Goal: Task Accomplishment & Management: Complete application form

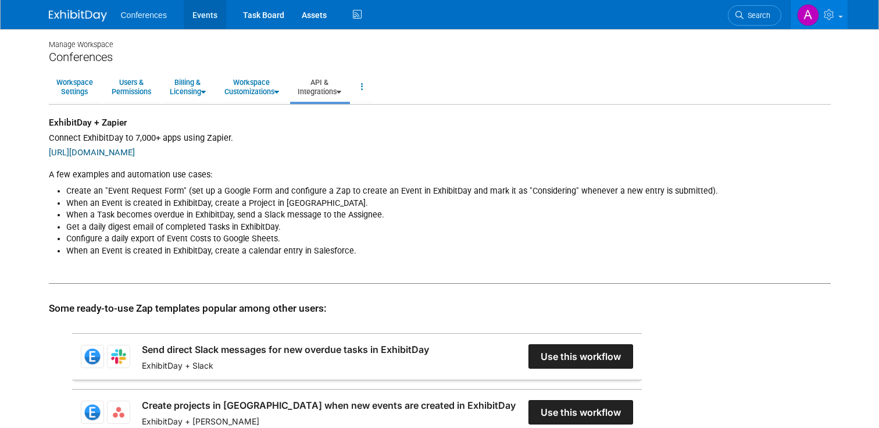
click at [205, 24] on link "Events" at bounding box center [205, 14] width 42 height 29
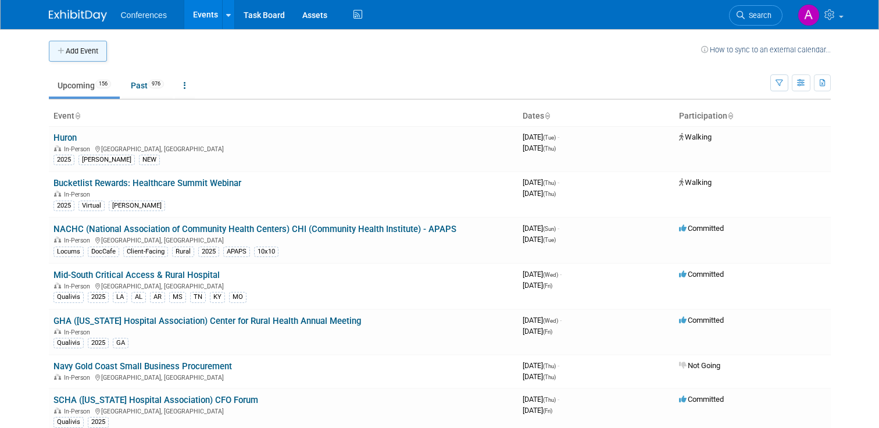
click at [70, 58] on button "Add Event" at bounding box center [78, 51] width 58 height 21
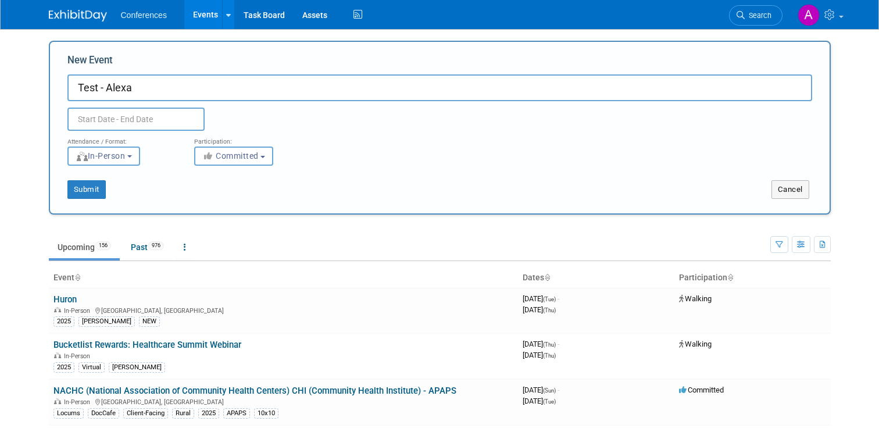
click at [97, 92] on input "Test - Alexa" at bounding box center [439, 87] width 745 height 27
type input "Test09 - Alexa"
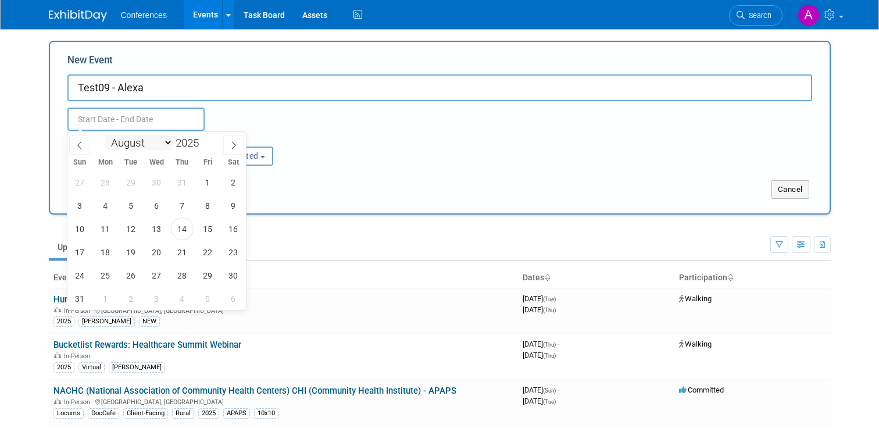
click at [137, 124] on input "text" at bounding box center [135, 119] width 137 height 23
drag, startPoint x: 233, startPoint y: 152, endPoint x: 214, endPoint y: 111, distance: 46.1
click at [214, 111] on body "Conferences Events Add Event Bulk Upload Events Shareable Event Boards Recently…" at bounding box center [439, 214] width 879 height 428
click at [186, 233] on span "14" at bounding box center [182, 229] width 23 height 23
click at [227, 233] on span "16" at bounding box center [233, 229] width 23 height 23
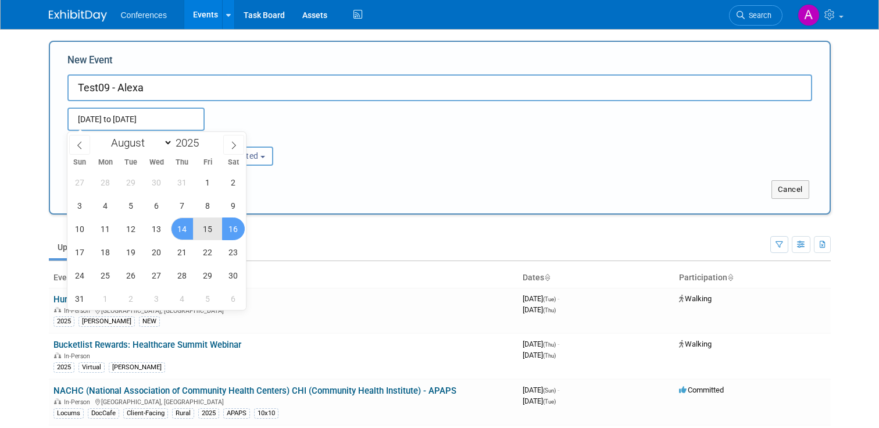
type input "[DATE] to [DATE]"
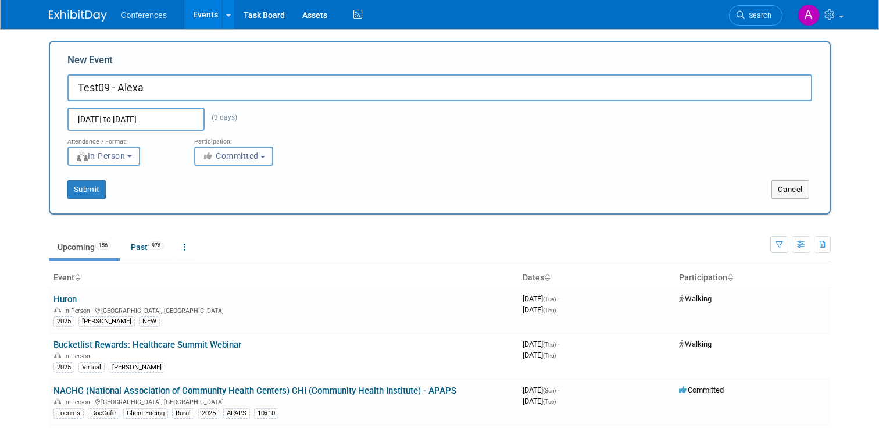
click at [233, 152] on span "Committed" at bounding box center [230, 155] width 56 height 9
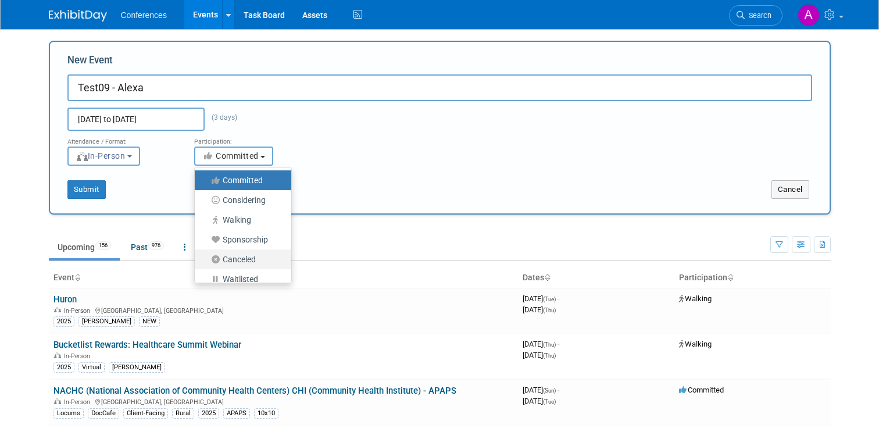
scroll to position [3, 0]
click at [368, 162] on div "Attendance / Format: <img src="https://www.exhibitday.com/Images/Format-InPerso…" at bounding box center [440, 148] width 763 height 35
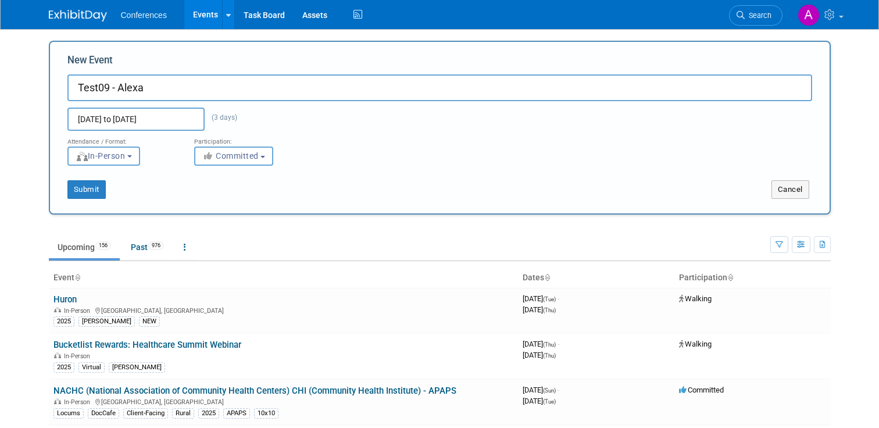
click at [107, 88] on input "Test09 - Alexa" at bounding box center [439, 87] width 745 height 27
click at [97, 188] on button "Submit" at bounding box center [86, 189] width 38 height 19
type input "Test01 - Alexa"
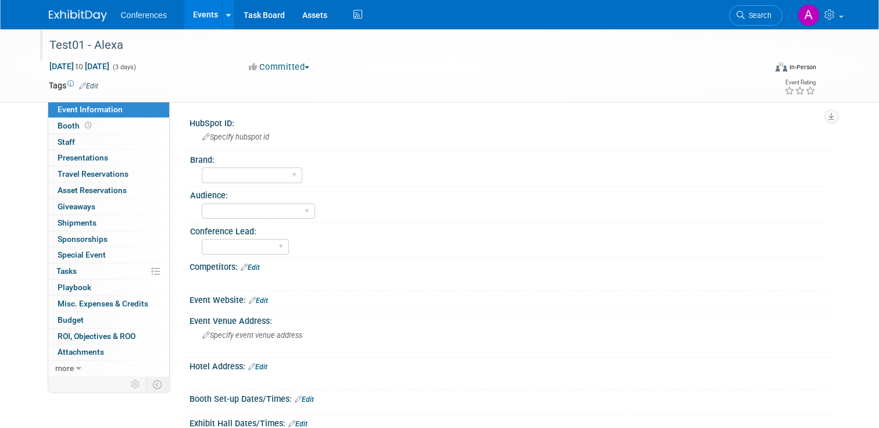
click at [68, 46] on div "Test01 - Alexa" at bounding box center [398, 45] width 706 height 21
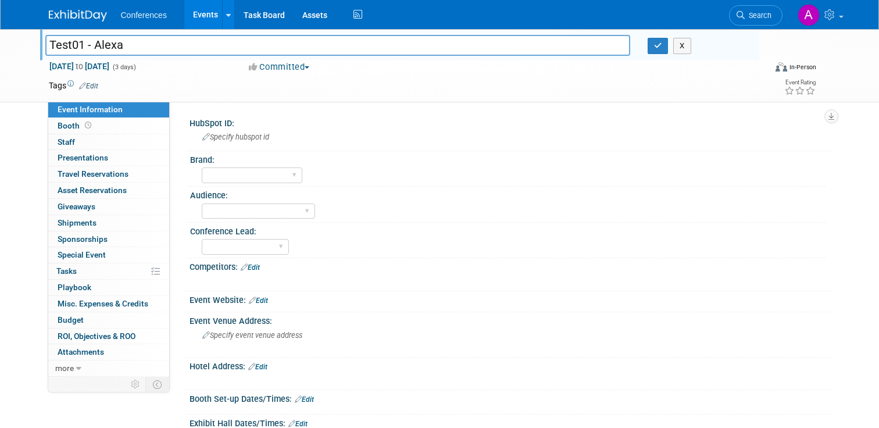
click at [84, 47] on input "Test01 - Alexa" at bounding box center [337, 45] width 585 height 20
type input "Test05 - Alexa"
click at [219, 90] on td at bounding box center [391, 86] width 587 height 12
click at [235, 139] on span "Specify hubspot id" at bounding box center [235, 137] width 67 height 9
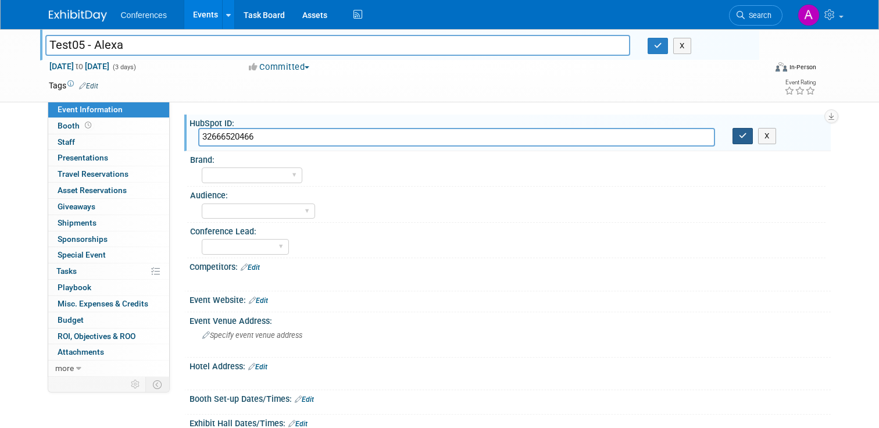
type input "32666520466"
click at [745, 141] on button "button" at bounding box center [743, 136] width 21 height 16
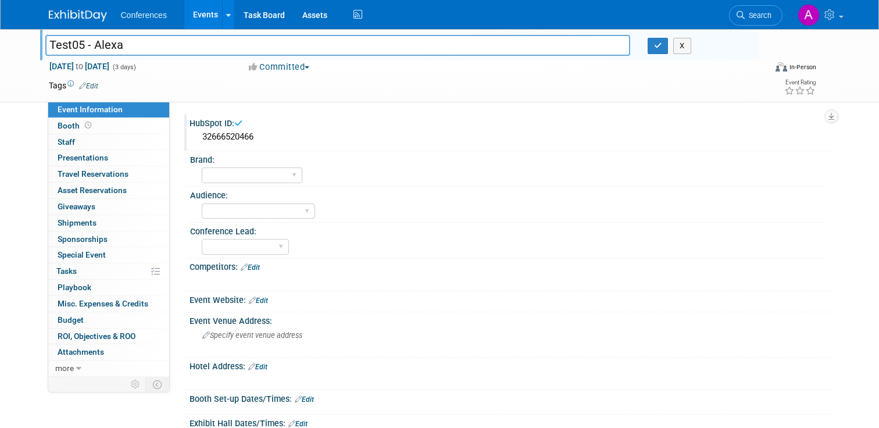
click at [348, 108] on div "HubSpot ID: 32666520466 Brand: Aya Bespoke Corporate Dawson DocCafe Education G…" at bounding box center [500, 239] width 661 height 275
click at [661, 42] on icon "button" at bounding box center [658, 46] width 8 height 8
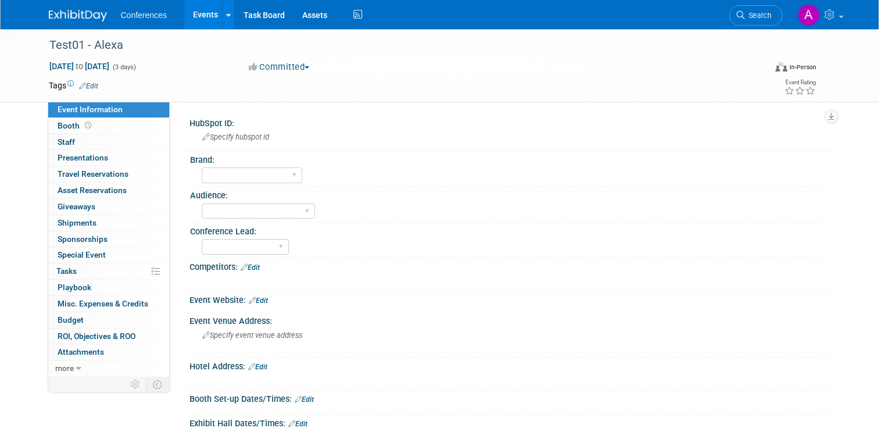
click at [201, 14] on link "Events" at bounding box center [205, 14] width 42 height 29
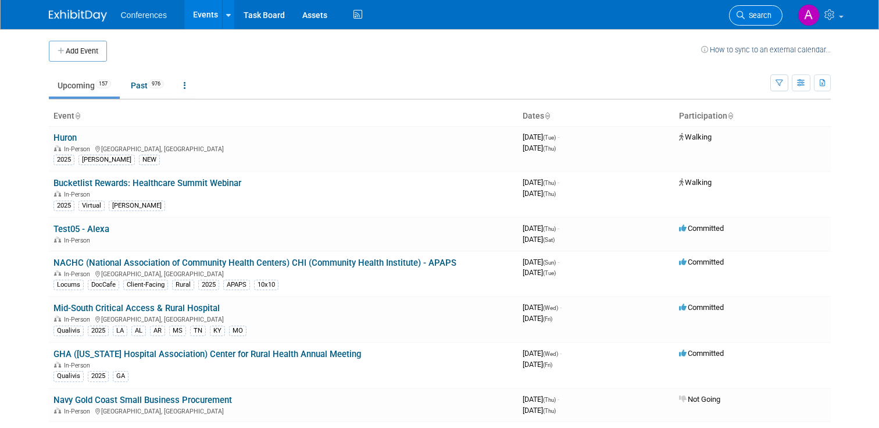
click at [754, 17] on span "Search" at bounding box center [758, 15] width 27 height 9
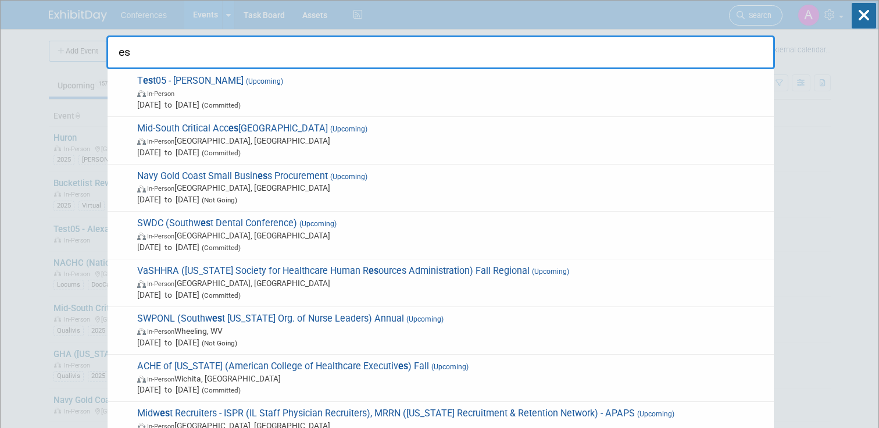
type input "est"
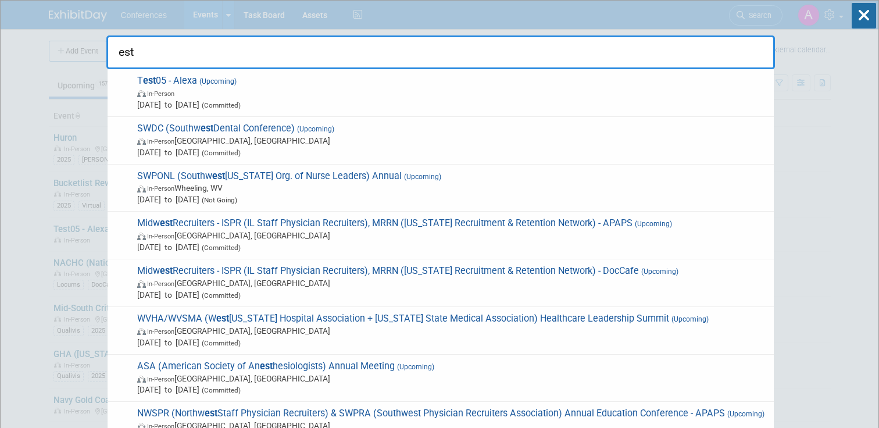
click at [247, 58] on input "est" at bounding box center [440, 52] width 669 height 34
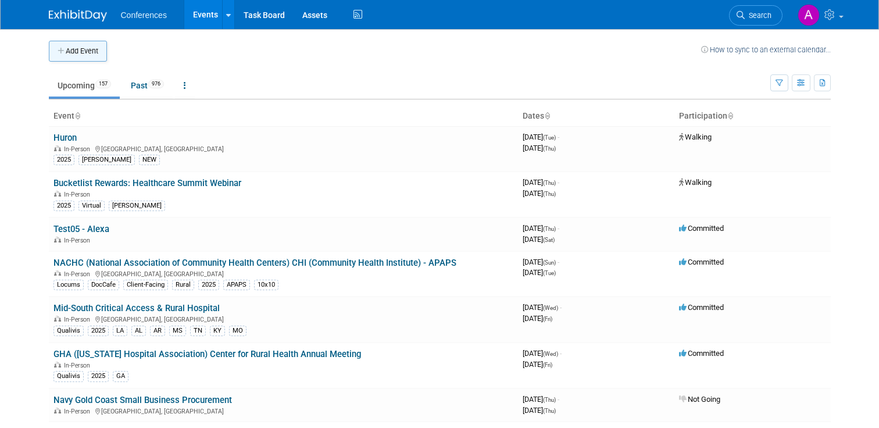
click at [88, 51] on button "Add Event" at bounding box center [78, 51] width 58 height 21
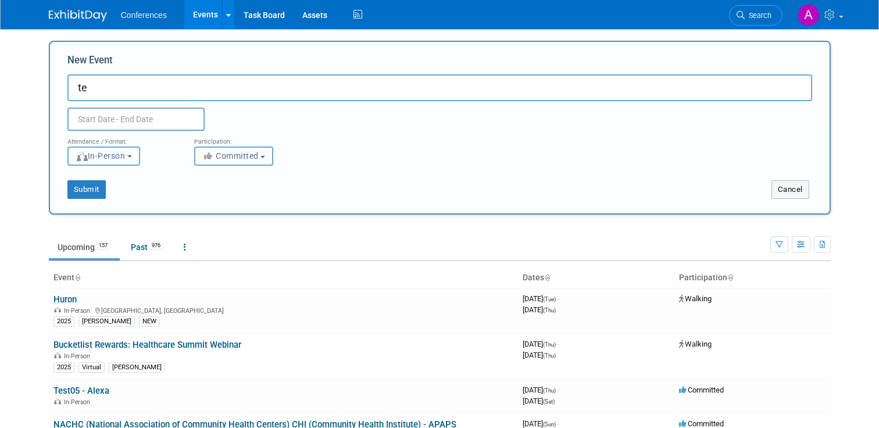
type input "t"
type input "Test01-Alexa"
click at [136, 111] on input "text" at bounding box center [135, 119] width 137 height 23
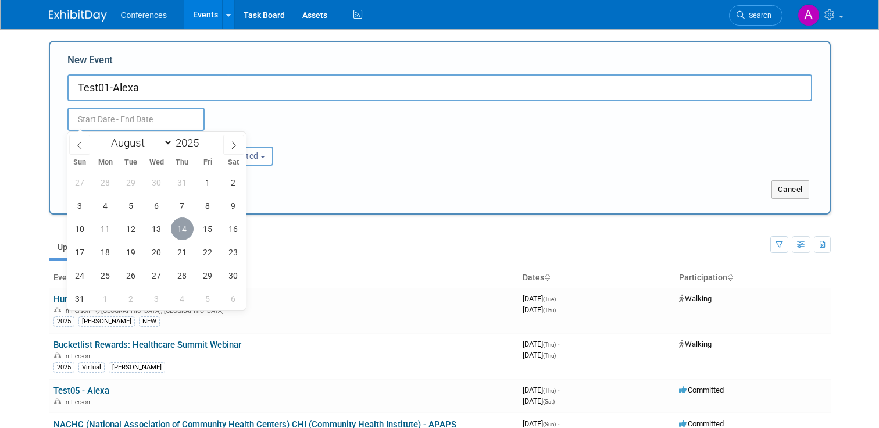
click at [187, 223] on span "14" at bounding box center [182, 229] width 23 height 23
click at [240, 224] on span "16" at bounding box center [233, 229] width 23 height 23
type input "[DATE] to [DATE]"
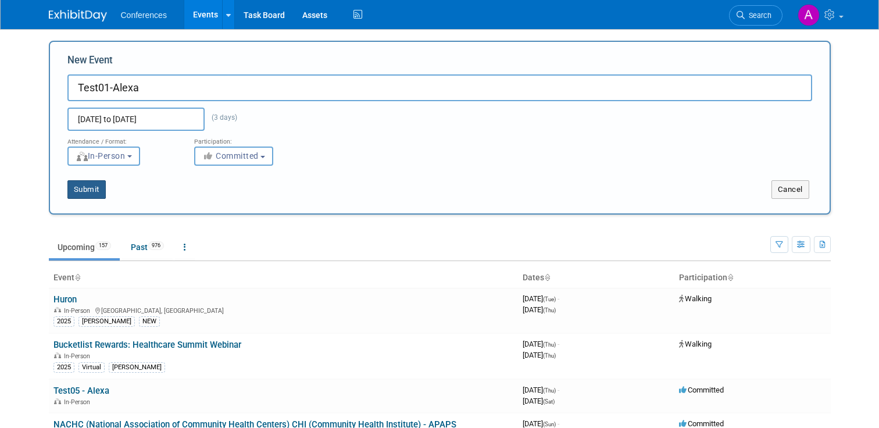
click at [99, 187] on button "Submit" at bounding box center [86, 189] width 38 height 19
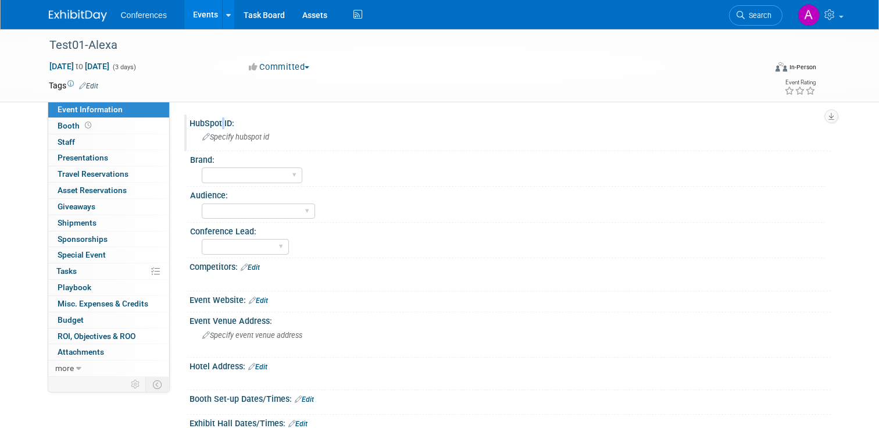
click at [220, 123] on div "HubSpot ID:" at bounding box center [511, 122] width 642 height 15
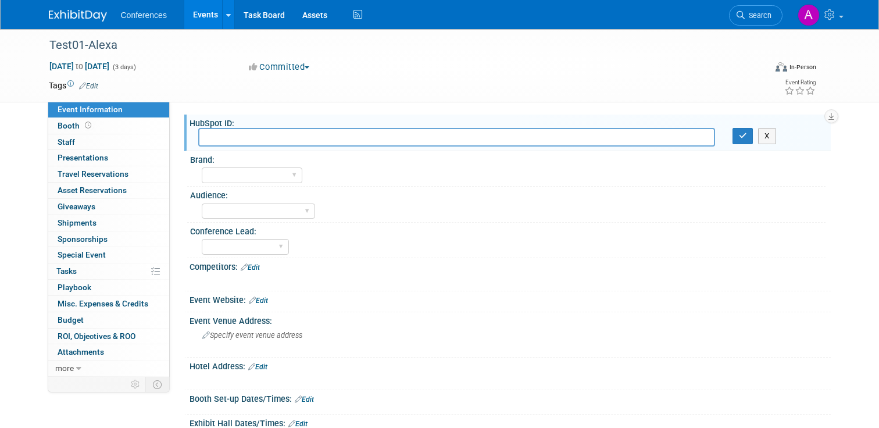
click at [430, 92] on div "Tags Edit" at bounding box center [367, 86] width 637 height 16
click at [741, 140] on button "button" at bounding box center [743, 136] width 21 height 16
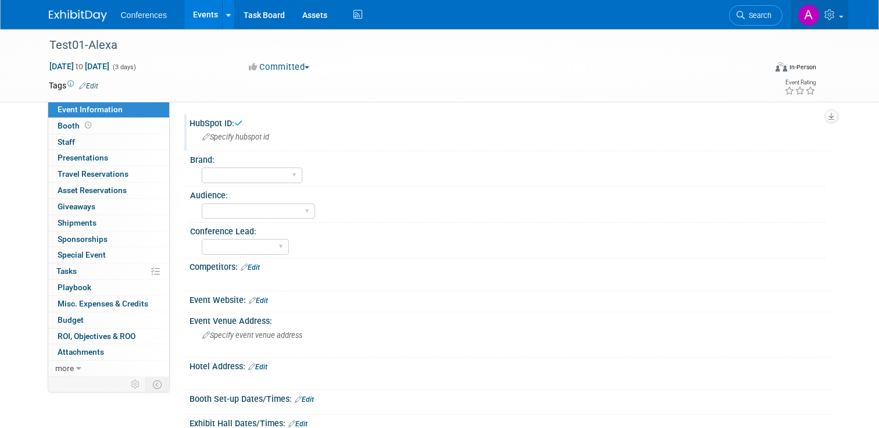
click at [836, 23] on link at bounding box center [820, 14] width 57 height 29
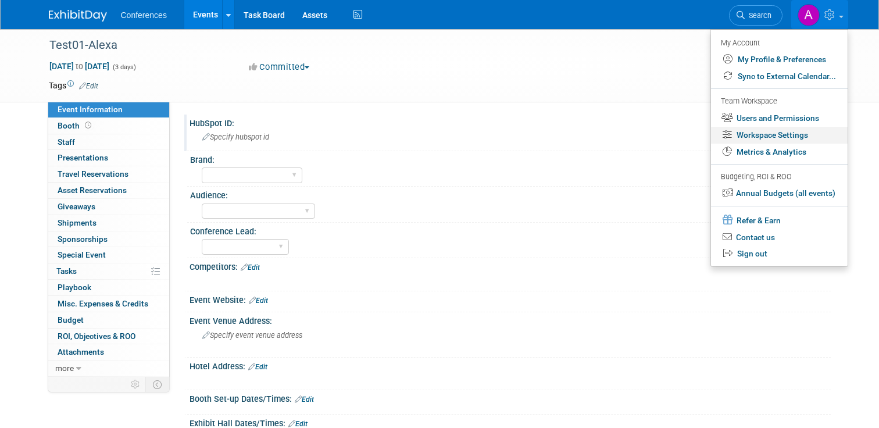
click at [774, 139] on link "Workspace Settings" at bounding box center [779, 135] width 137 height 17
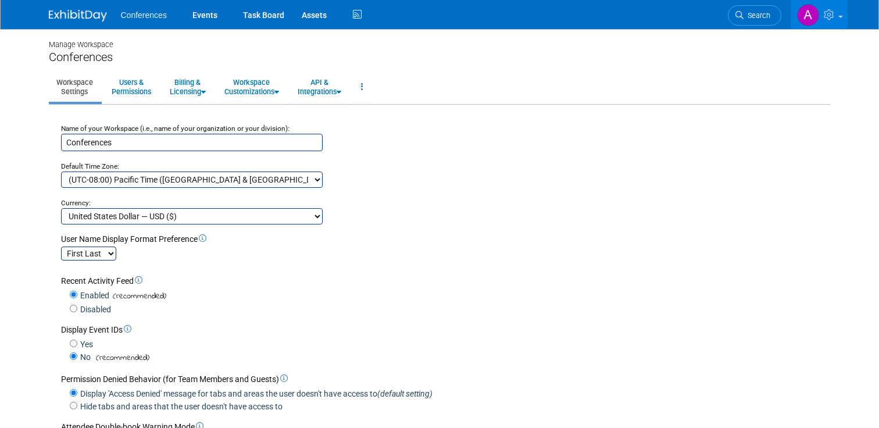
click at [837, 16] on link at bounding box center [819, 14] width 57 height 29
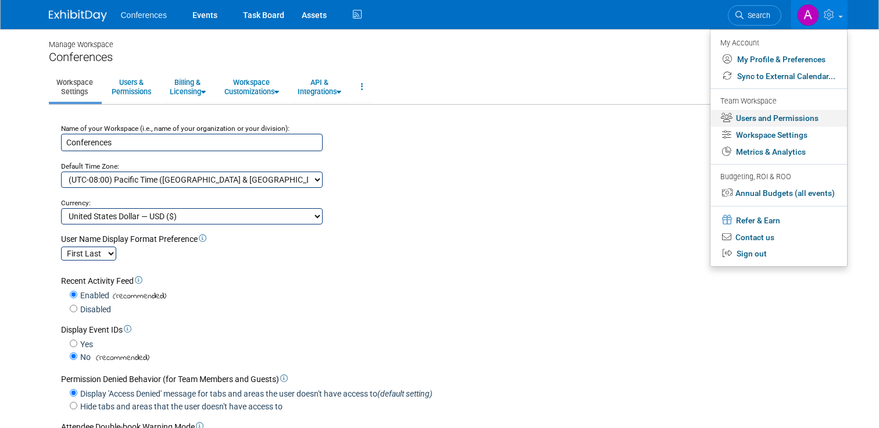
click at [788, 121] on link "Users and Permissions" at bounding box center [779, 118] width 137 height 17
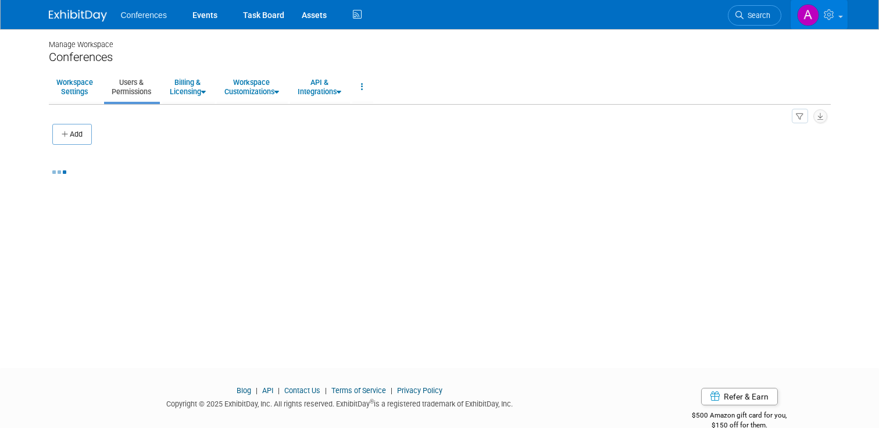
click at [835, 12] on icon at bounding box center [830, 14] width 13 height 10
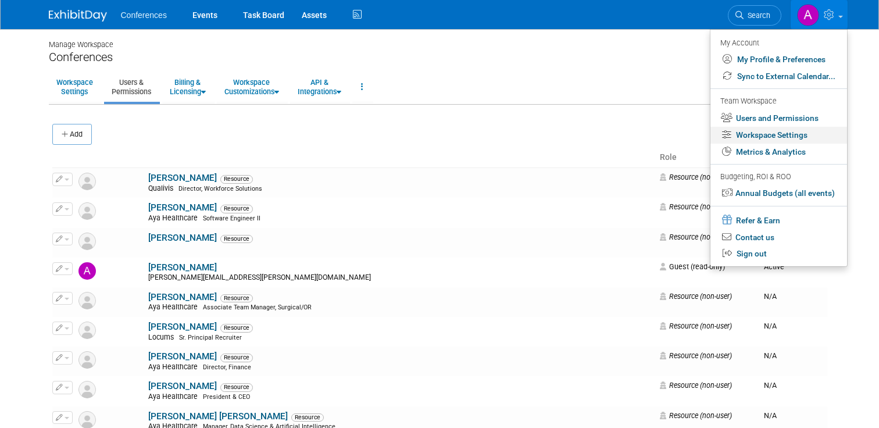
click at [789, 140] on link "Workspace Settings" at bounding box center [779, 135] width 137 height 17
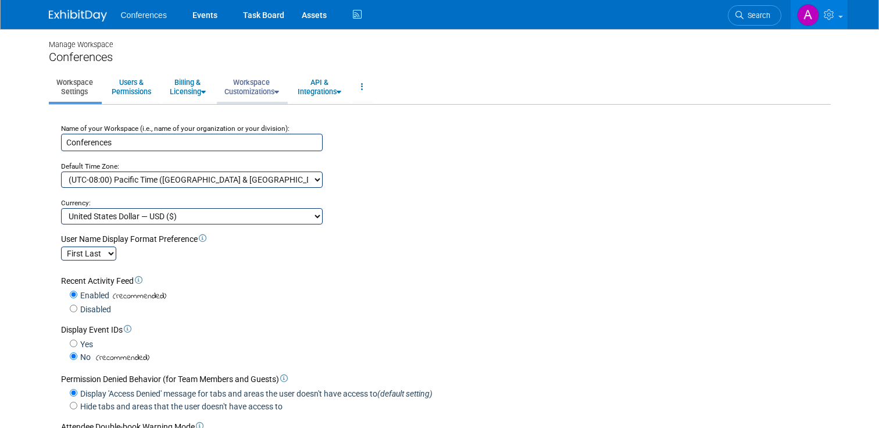
click at [253, 91] on link "Workspace Customizations" at bounding box center [252, 87] width 70 height 29
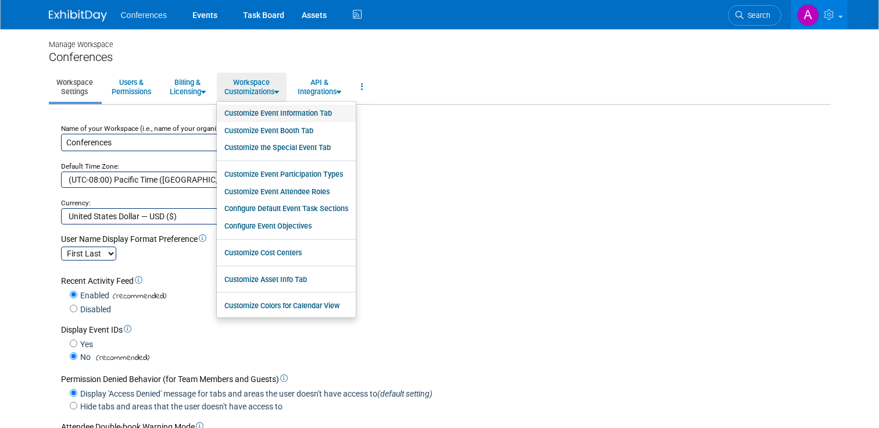
click at [262, 109] on link "Customize Event Information Tab" at bounding box center [286, 113] width 139 height 17
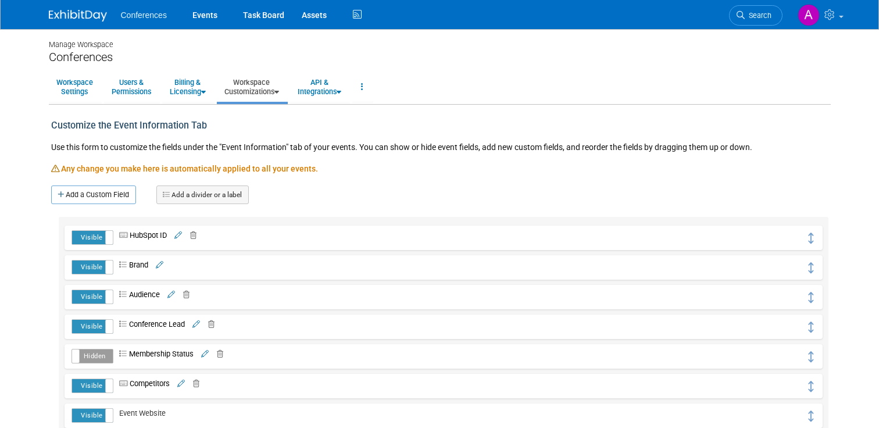
click at [123, 235] on icon at bounding box center [124, 236] width 10 height 8
click at [182, 237] on icon at bounding box center [178, 236] width 8 height 8
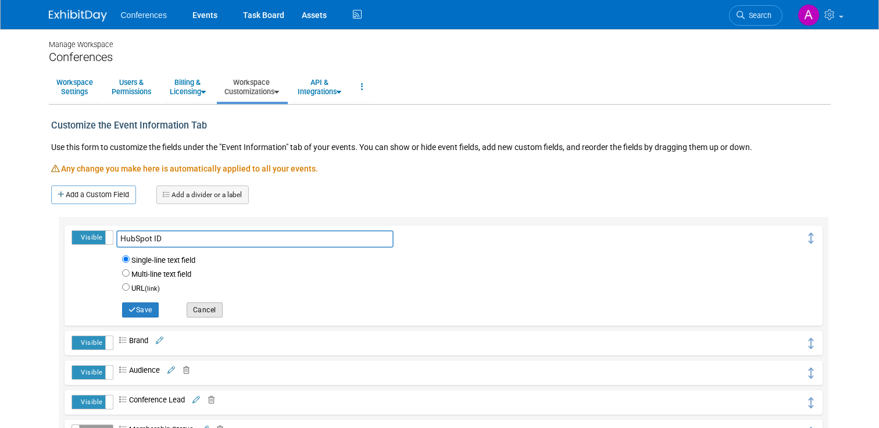
click at [198, 313] on button "Cancel" at bounding box center [205, 309] width 36 height 15
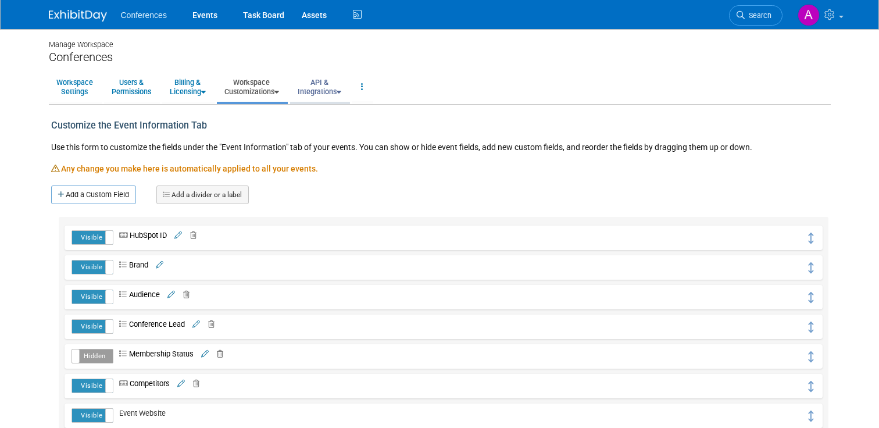
click at [330, 86] on link "API & Integrations" at bounding box center [319, 87] width 59 height 29
click at [315, 101] on link "API & Integrations" at bounding box center [319, 87] width 59 height 29
click at [326, 112] on link "API Access" at bounding box center [336, 113] width 92 height 17
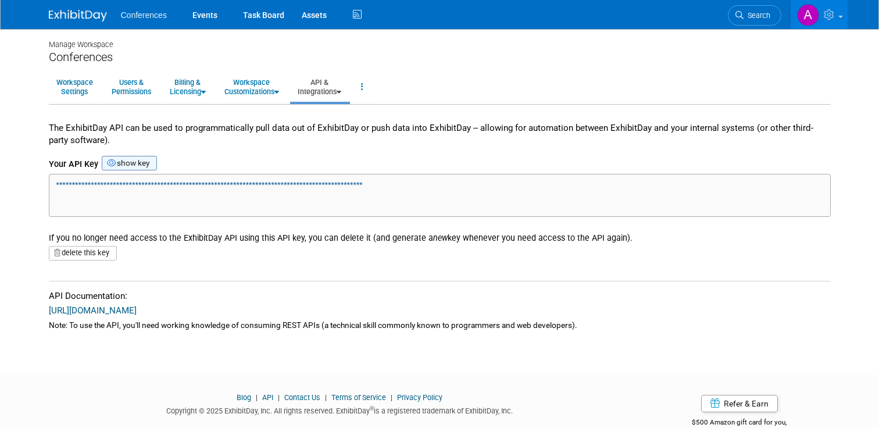
click at [148, 162] on button "show key" at bounding box center [129, 163] width 55 height 15
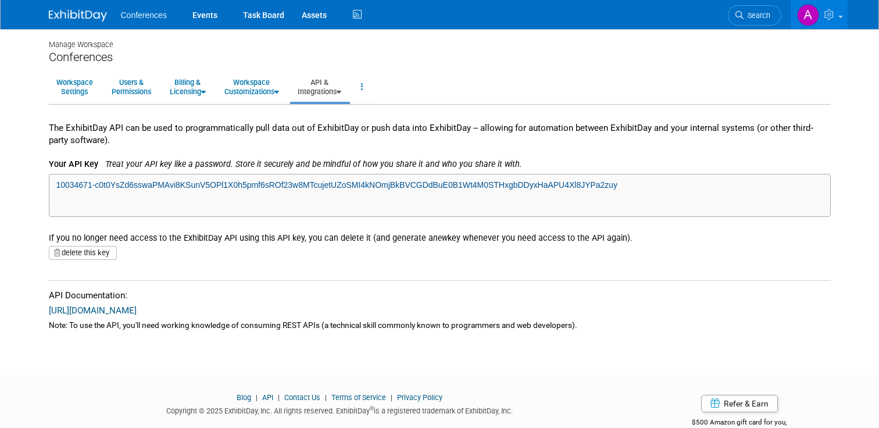
click at [174, 195] on textarea "10034671-c0t0YsZd6sswaPMAvi8KSunV5OPl1X0h5pmf6sROf23w8MTcujetUZoSMI4kNOmjBkBVCG…" at bounding box center [440, 195] width 782 height 43
click at [182, 149] on div "**********" at bounding box center [440, 218] width 782 height 226
click at [123, 314] on link "https://api.exhibitday.com" at bounding box center [93, 310] width 88 height 10
click at [205, 17] on link "Events" at bounding box center [205, 14] width 42 height 29
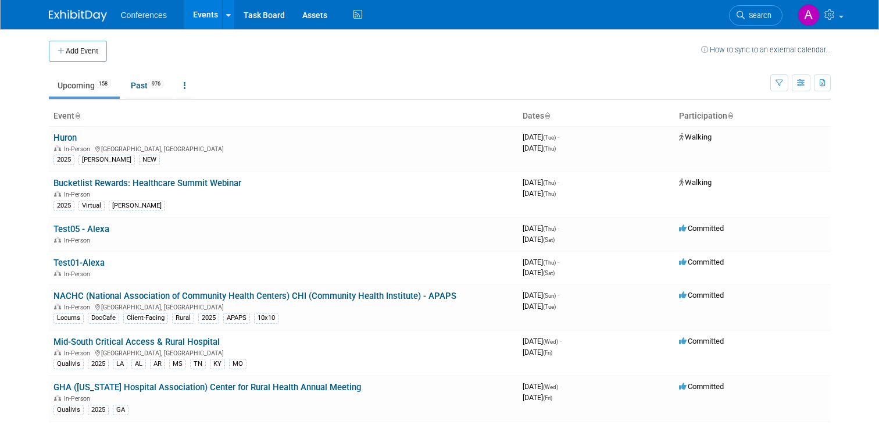
click at [742, 25] on li "Search" at bounding box center [756, 14] width 54 height 29
click at [745, 16] on span "Search" at bounding box center [758, 15] width 27 height 9
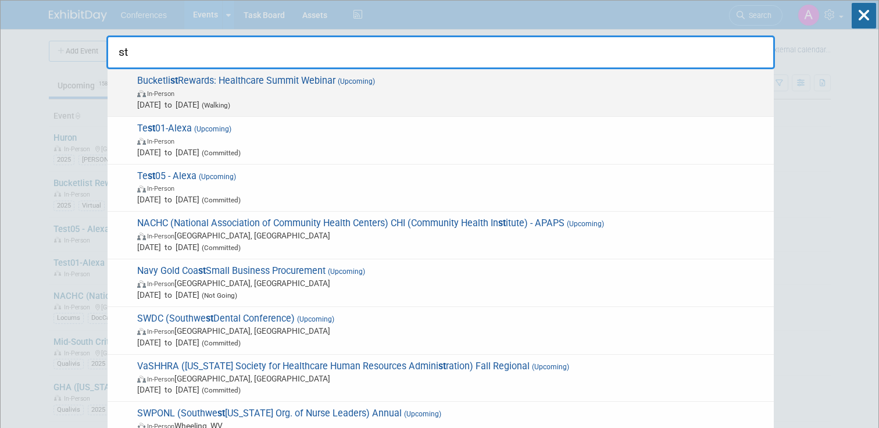
type input "s"
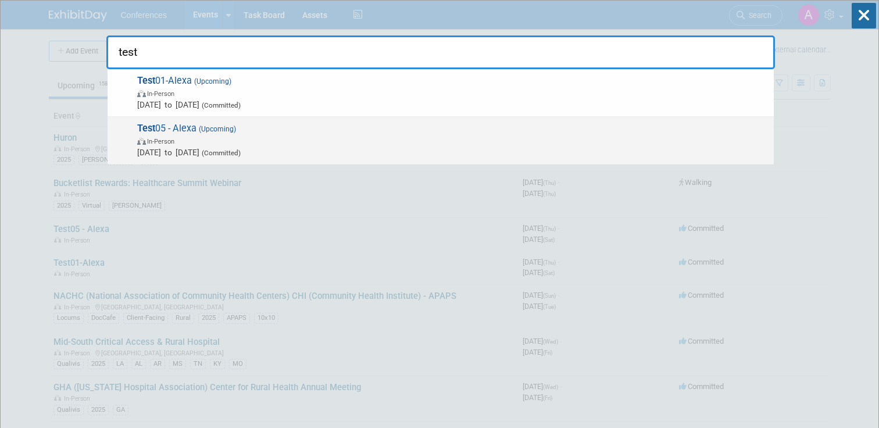
type input "test"
click at [187, 123] on span "Test 05 - Alexa (Upcoming) In-Person Aug 14, 2025 to Aug 16, 2025 (Committed)" at bounding box center [451, 140] width 635 height 35
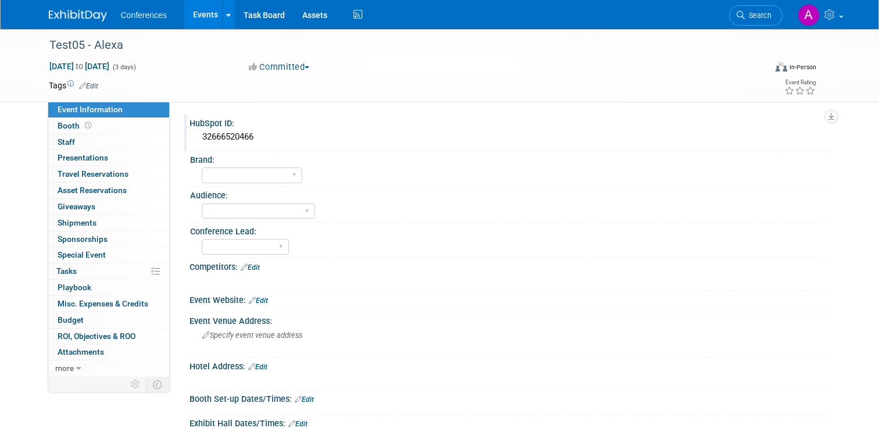
click at [228, 143] on div "32666520466" at bounding box center [510, 137] width 624 height 18
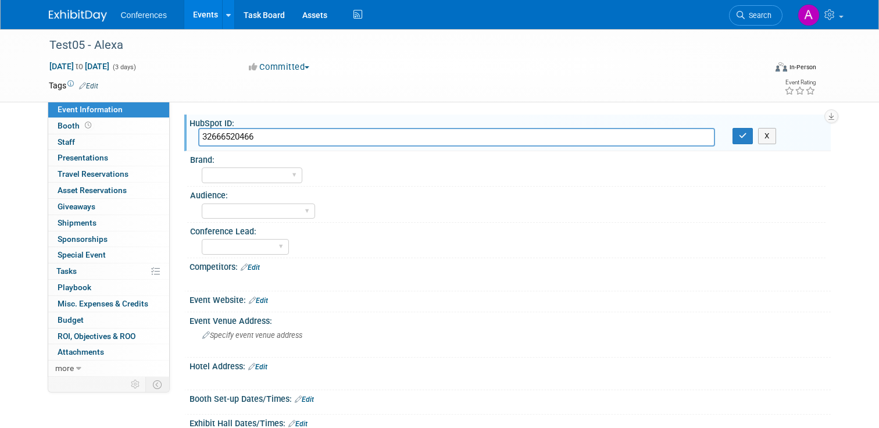
click at [522, 71] on div "[DATE] to [DATE] (3 days) [DATE] to [DATE] Committed Committed Considering Not …" at bounding box center [432, 68] width 785 height 17
click at [391, 84] on td at bounding box center [391, 86] width 587 height 12
click at [479, 102] on div "Test05 - Alexa [DATE] to [DATE] (3 days) [DATE] to [DATE] Committed Committed C…" at bounding box center [439, 65] width 879 height 73
click at [431, 92] on div "Tags Edit" at bounding box center [367, 86] width 637 height 16
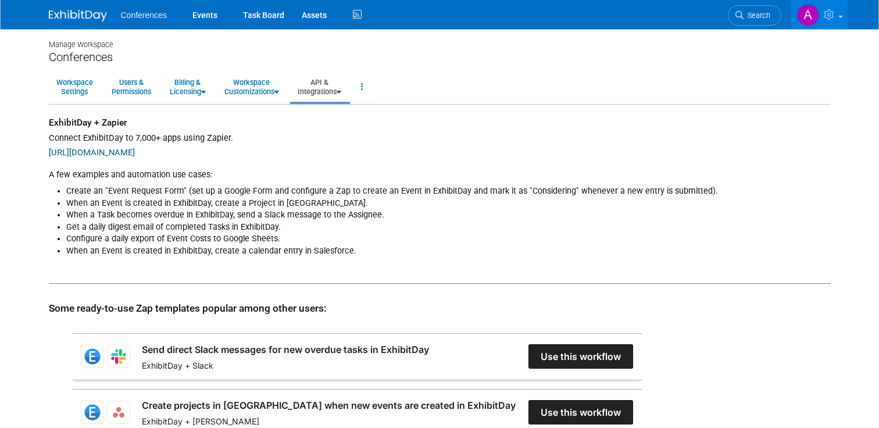
click at [335, 94] on link "API & Integrations" at bounding box center [319, 87] width 59 height 29
click at [342, 119] on link "API Access" at bounding box center [336, 113] width 92 height 17
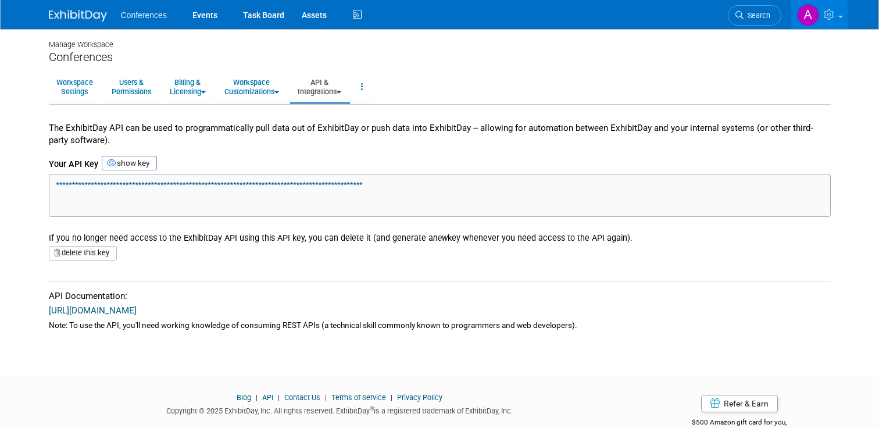
click at [137, 153] on div "**********" at bounding box center [440, 218] width 782 height 226
click at [131, 159] on button "show key" at bounding box center [129, 163] width 55 height 15
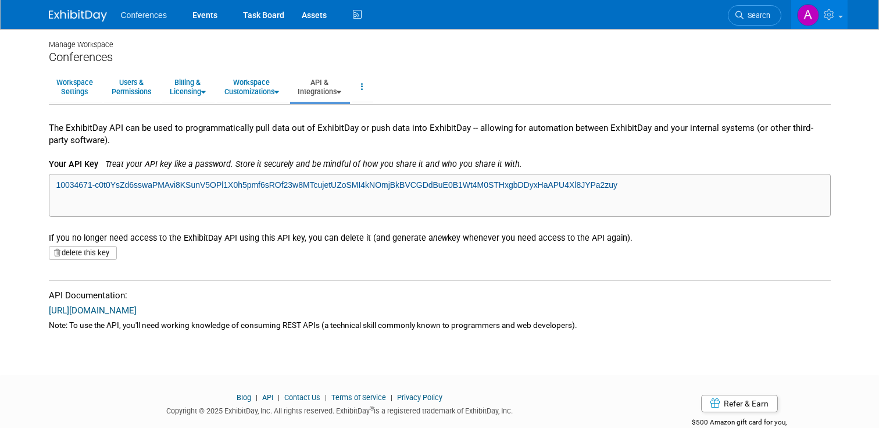
click at [134, 191] on textarea "10034671-c0t0YsZd6sswaPMAvi8KSunV5OPl1X0h5pmf6sROf23w8MTcujetUZoSMI4kNOmjBkBVCG…" at bounding box center [440, 195] width 782 height 43
click at [646, 55] on div "Conferences" at bounding box center [440, 57] width 782 height 15
